Goal: Information Seeking & Learning: Learn about a topic

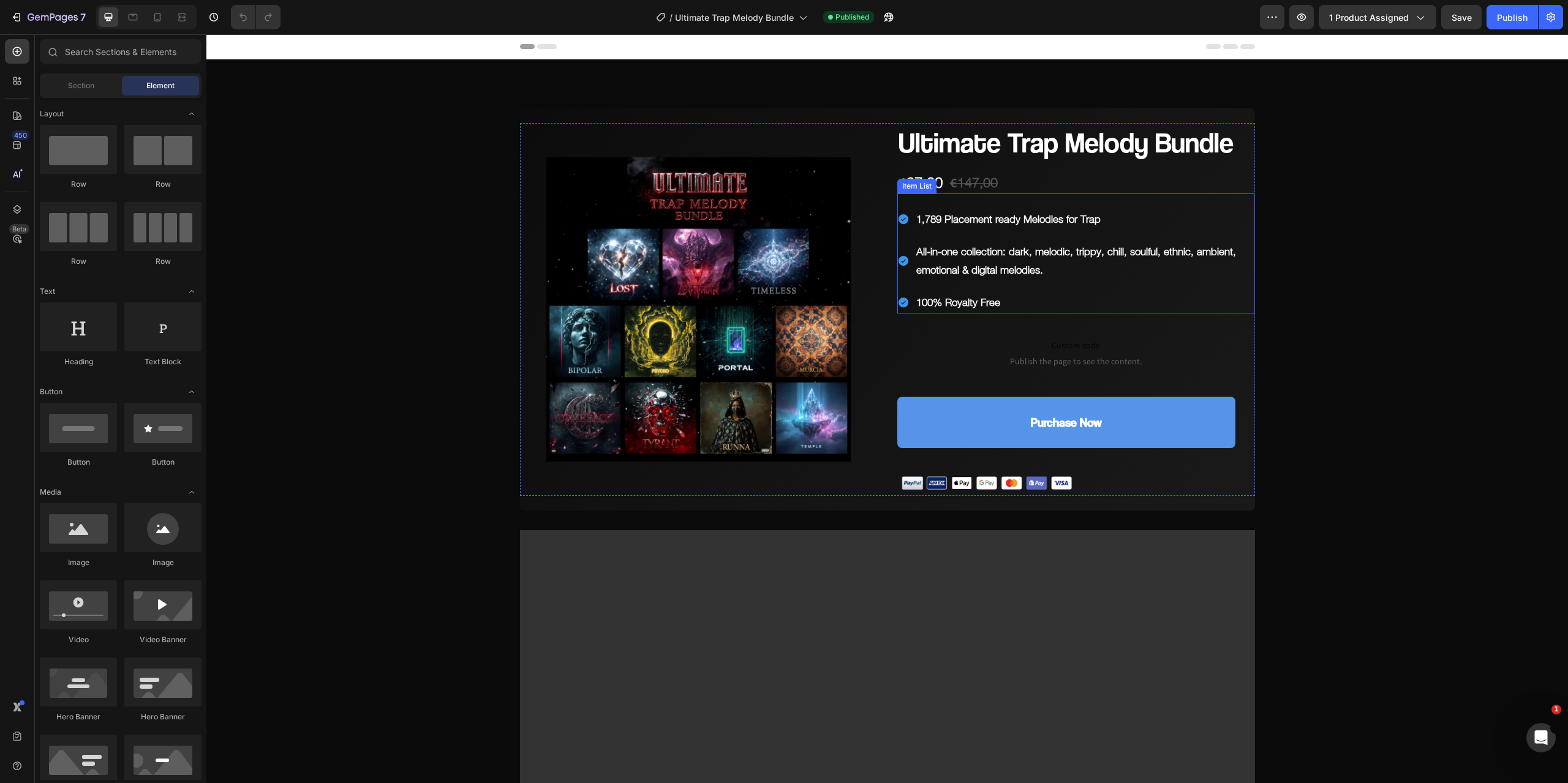
click at [999, 212] on p "1,789 Placement ready Melodies for Trap" at bounding box center [1084, 220] width 337 height 19
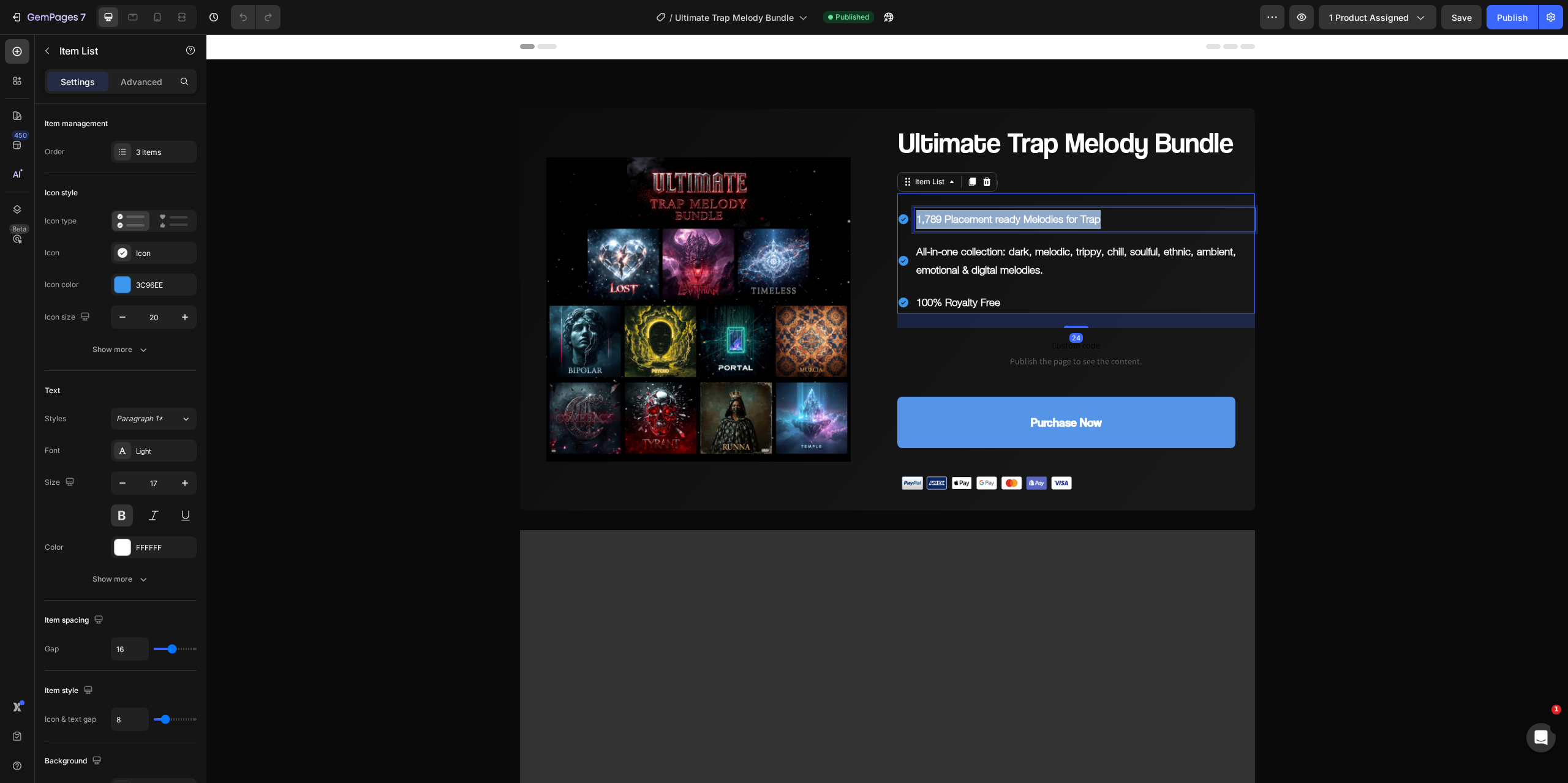
click at [999, 212] on p "1,789 Placement ready Melodies for Trap" at bounding box center [1084, 220] width 337 height 19
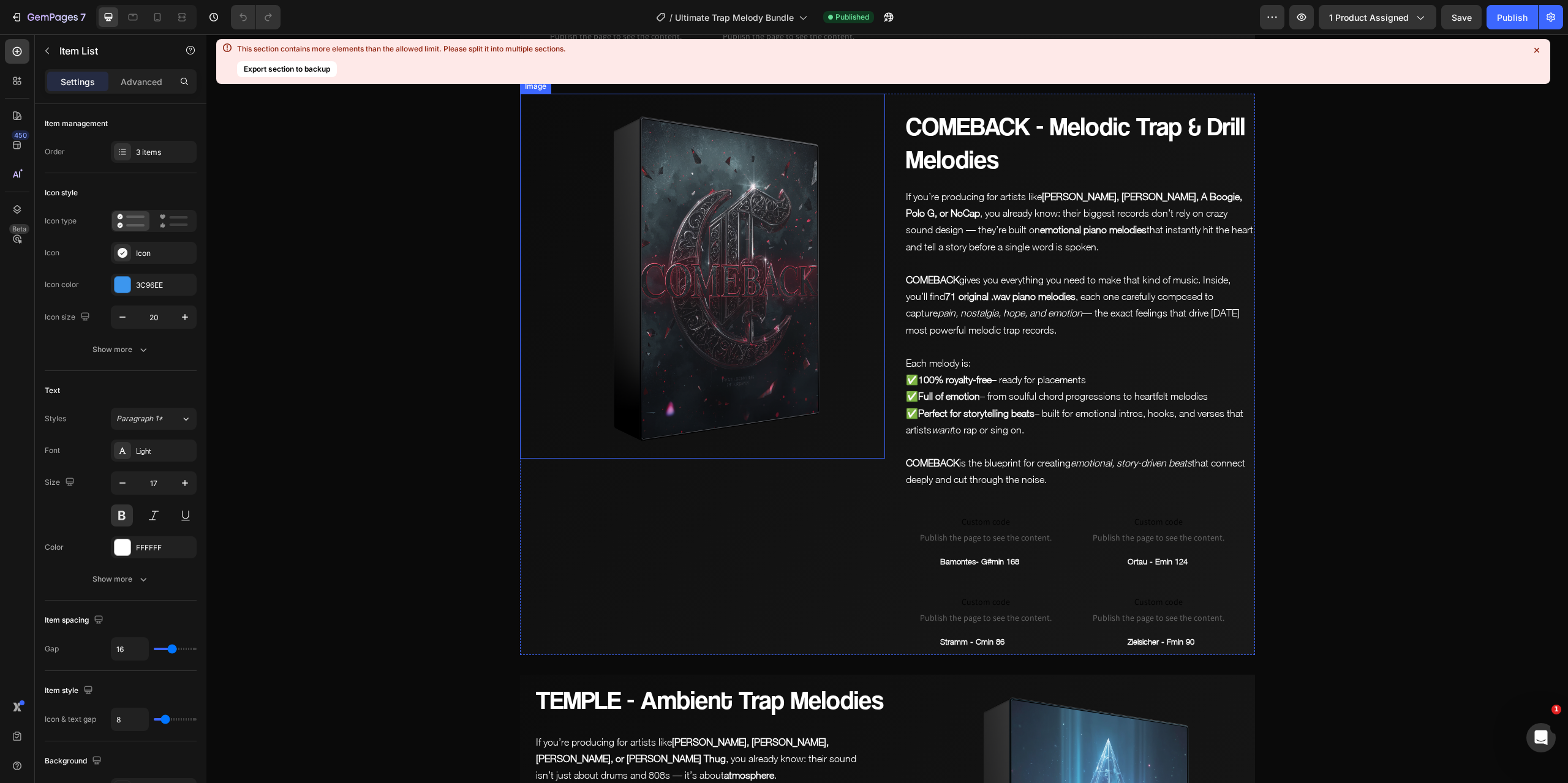
scroll to position [3796, 0]
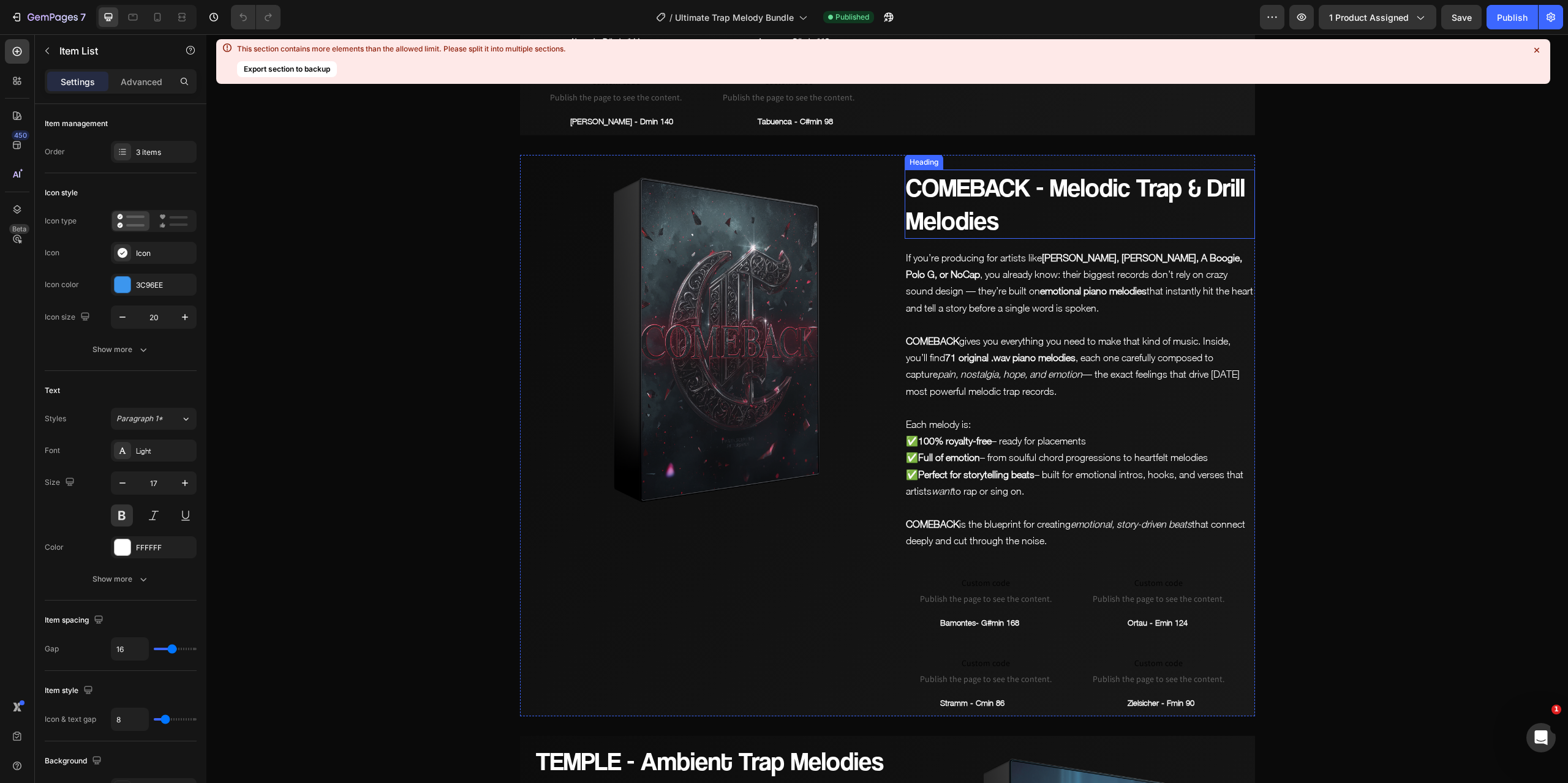
click at [1123, 179] on h2 "COMEBACK - Melodic Trap & Drill Melodies" at bounding box center [1080, 204] width 350 height 69
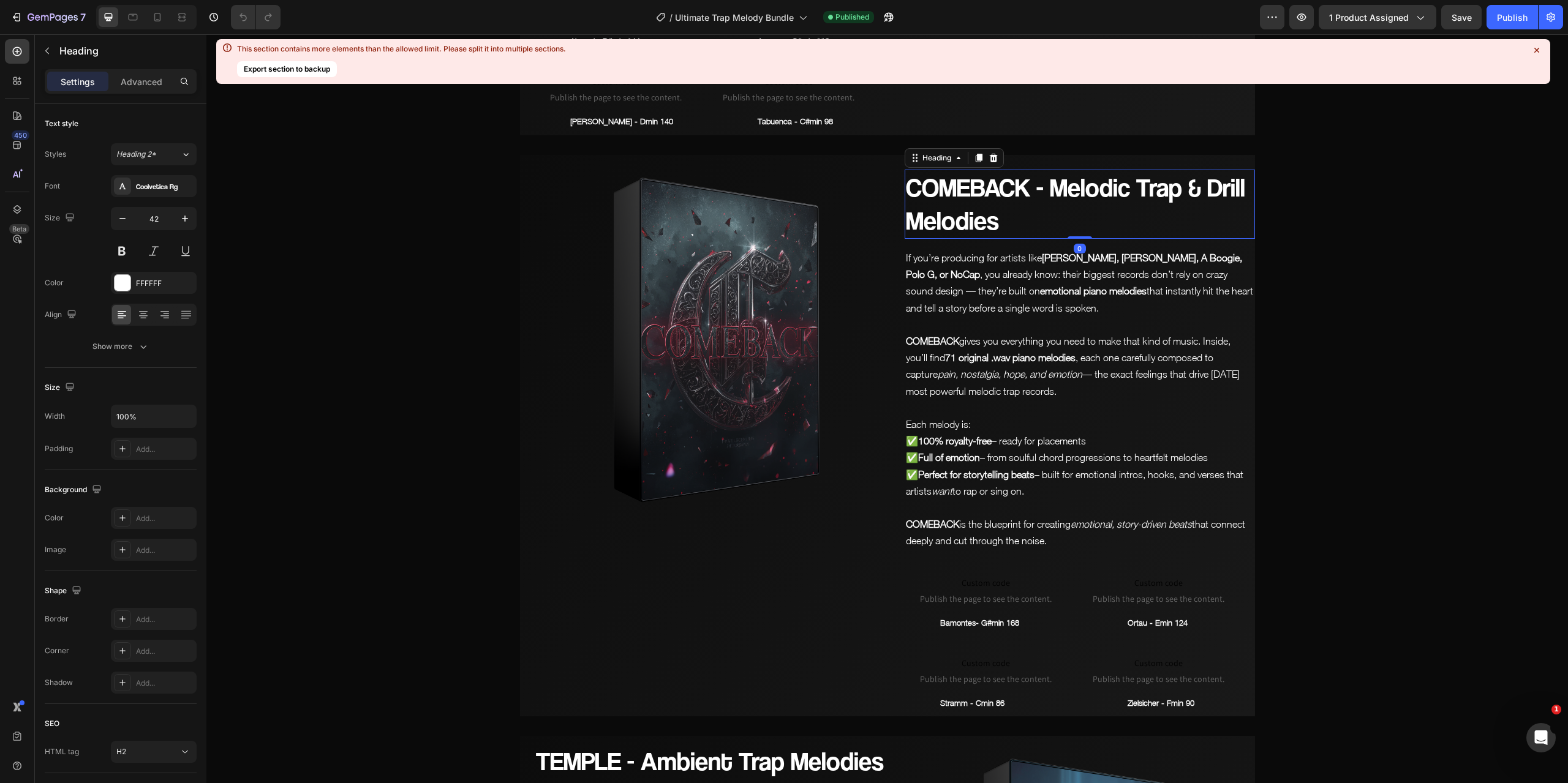
click at [1141, 186] on h2 "COMEBACK - Melodic Trap & Drill Melodies" at bounding box center [1080, 204] width 350 height 69
click at [1141, 186] on p "COMEBACK - Melodic Trap & Drill Melodies" at bounding box center [1079, 205] width 348 height 67
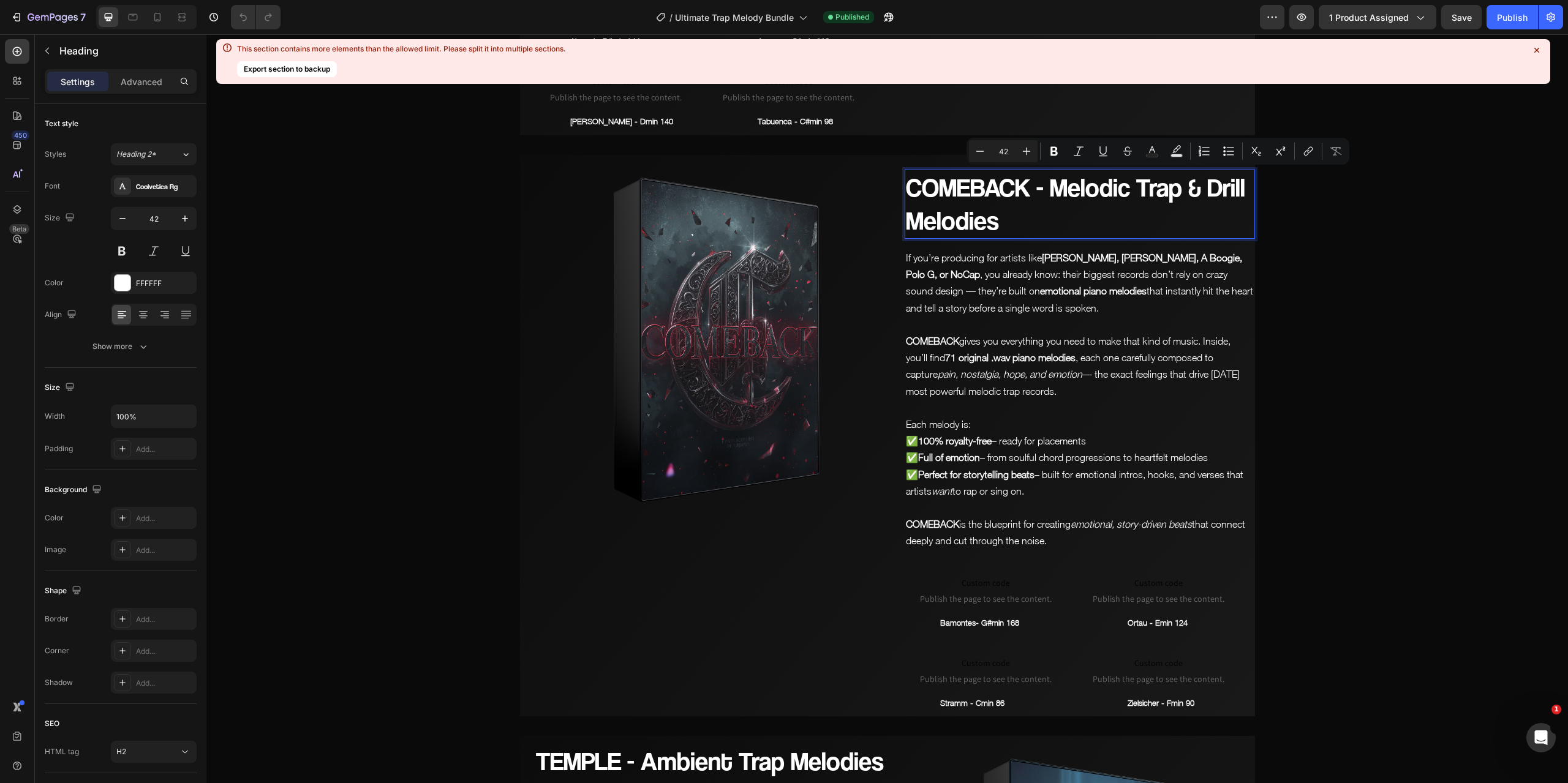
click at [1118, 188] on p "COMEBACK - Melodic Trap & Drill Melodies" at bounding box center [1079, 205] width 348 height 67
drag, startPoint x: 1124, startPoint y: 190, endPoint x: 1047, endPoint y: 185, distance: 77.2
click at [1047, 185] on p "COMEBACK - Melodic Trap & Drill Melodies" at bounding box center [1079, 205] width 348 height 67
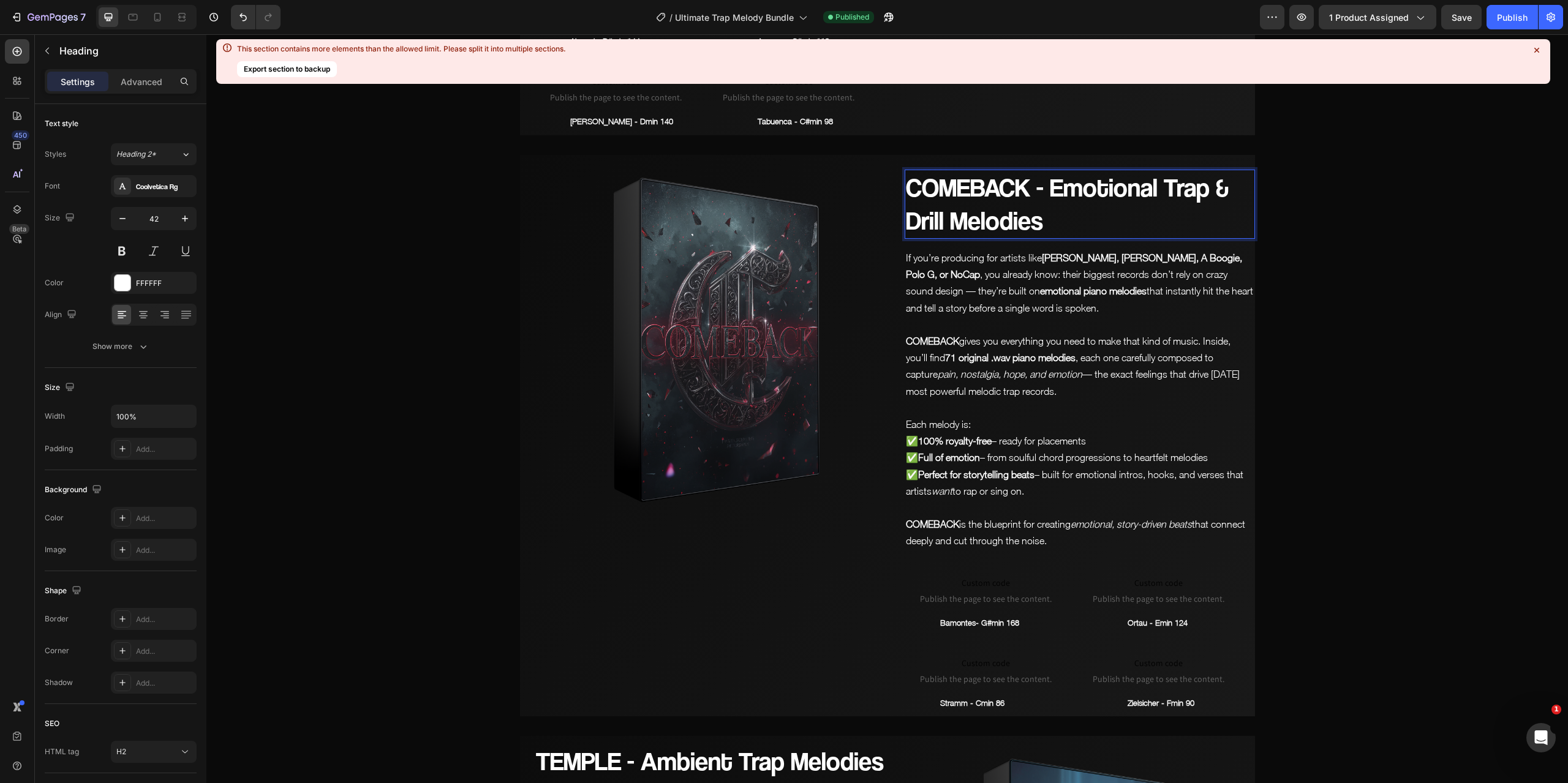
click at [946, 224] on p "COMEBACK - Emotional Trap & Drill Melodies" at bounding box center [1079, 205] width 348 height 67
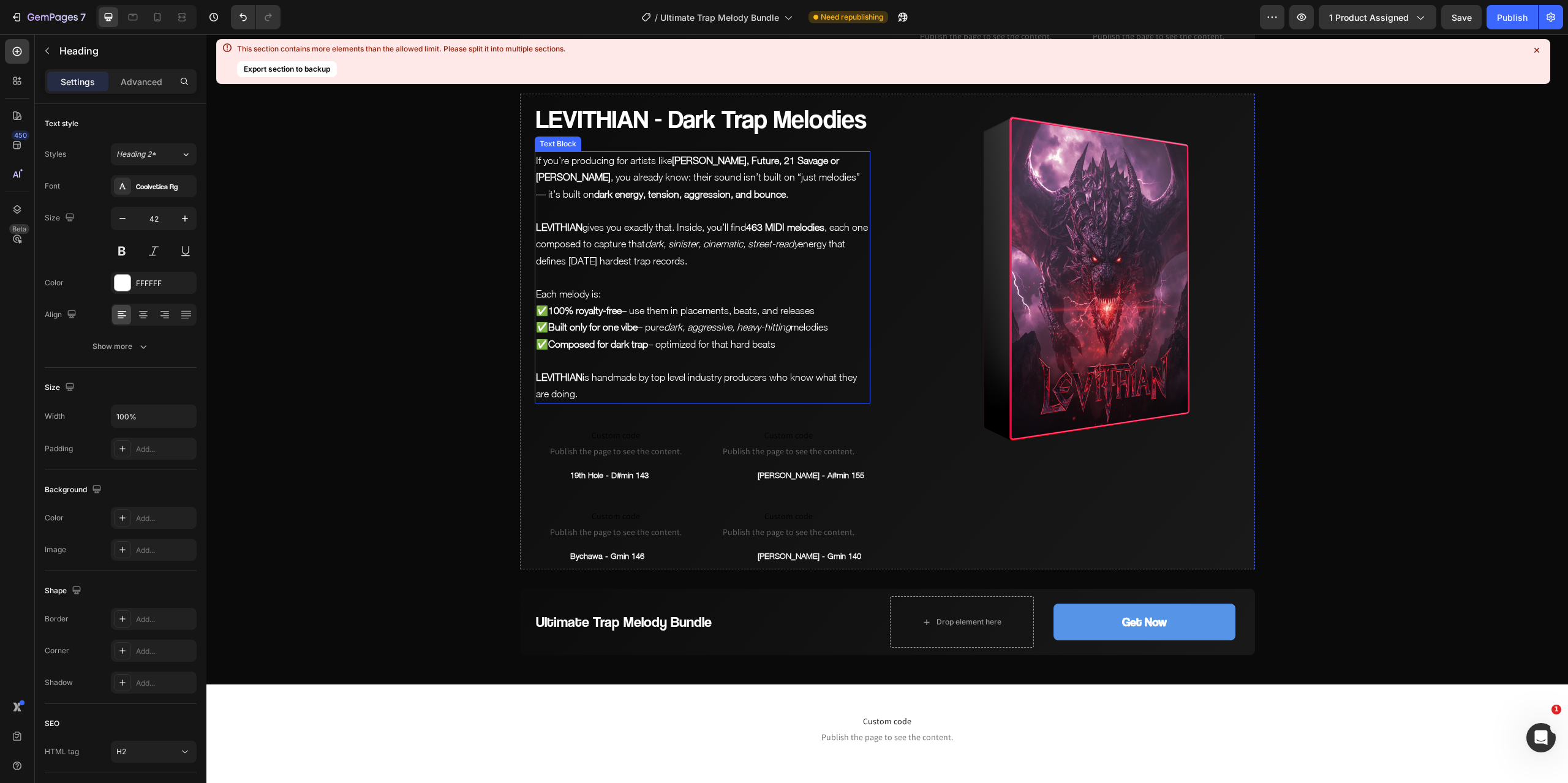
scroll to position [6675, 0]
